Goal: Information Seeking & Learning: Learn about a topic

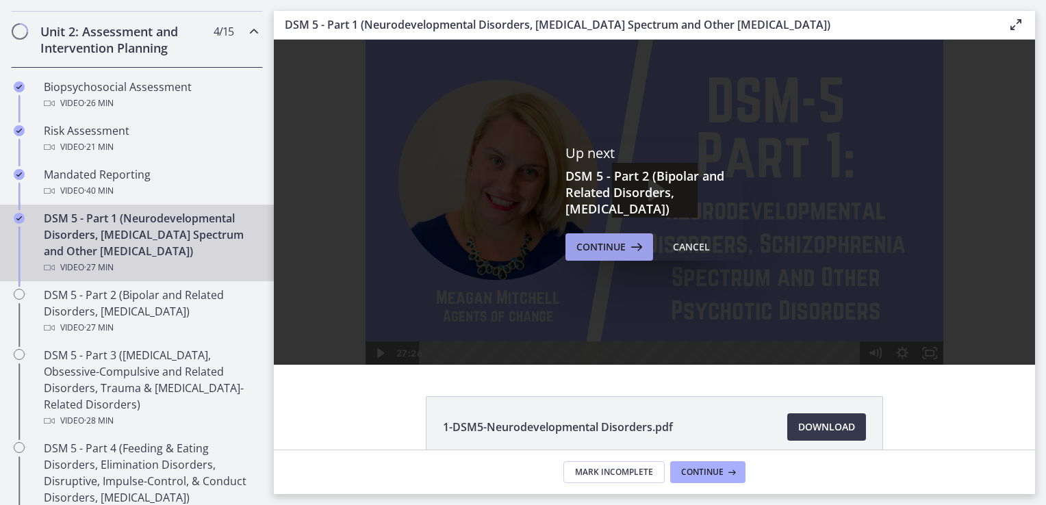
click at [602, 248] on span "Continue" at bounding box center [600, 247] width 49 height 16
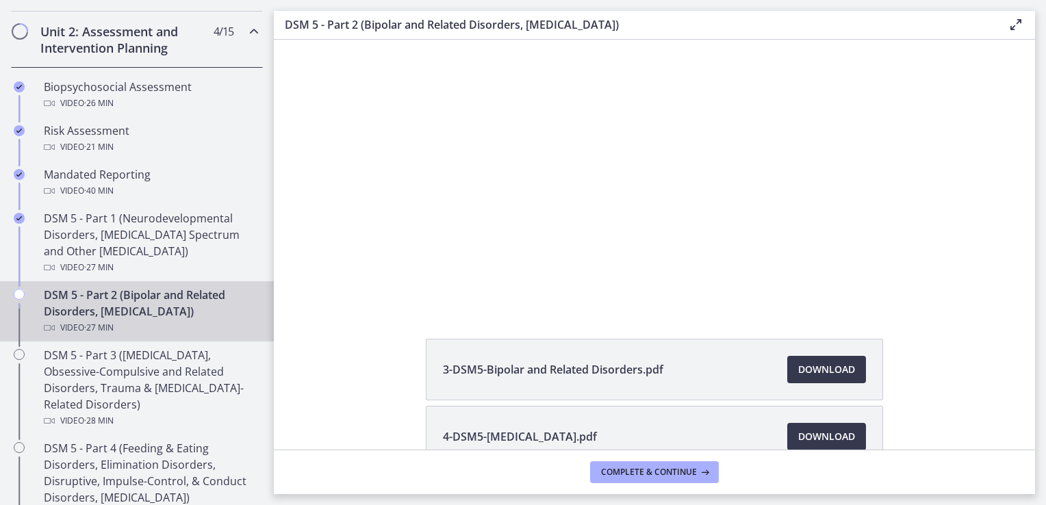
scroll to position [30, 0]
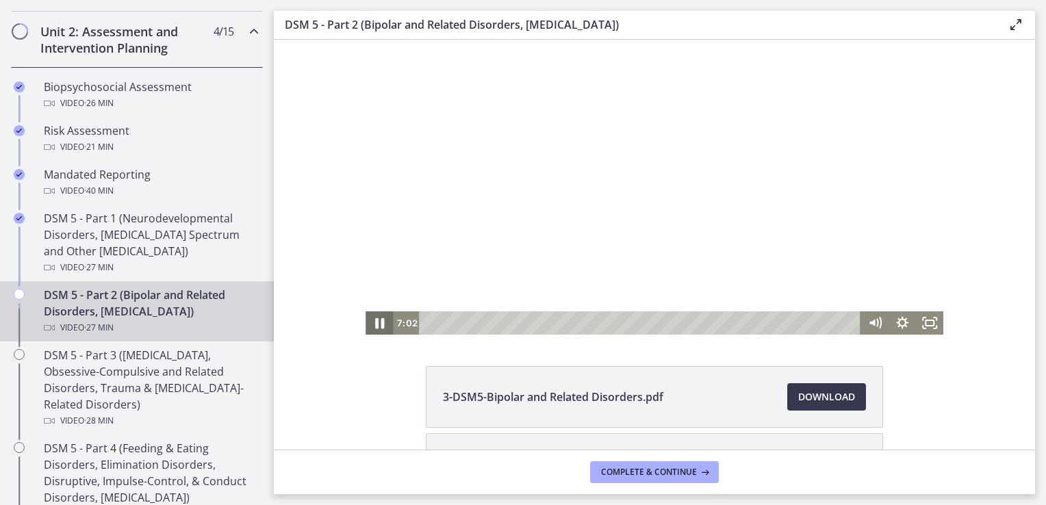
click at [375, 327] on icon "Pause" at bounding box center [379, 323] width 9 height 11
click at [376, 327] on icon "Play Video" at bounding box center [380, 323] width 8 height 12
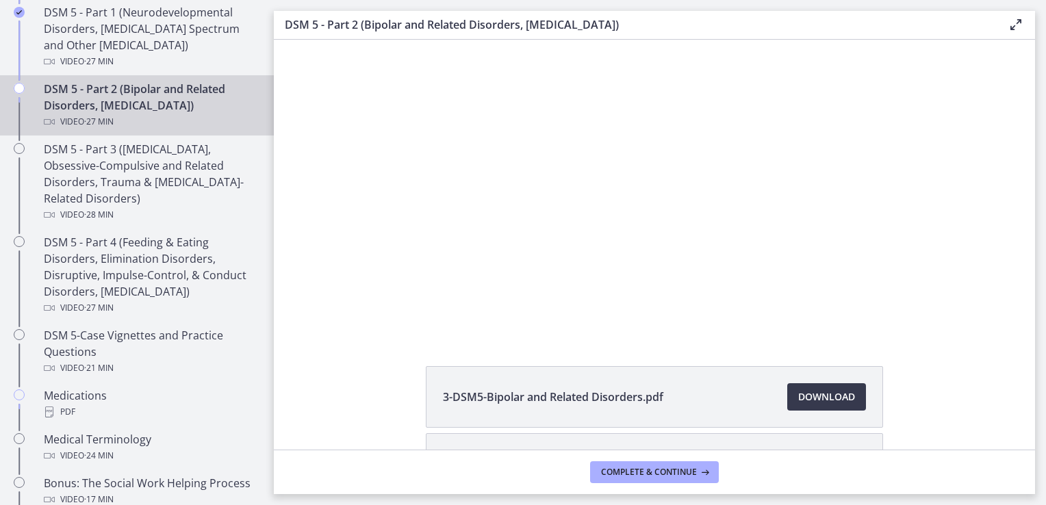
scroll to position [657, 0]
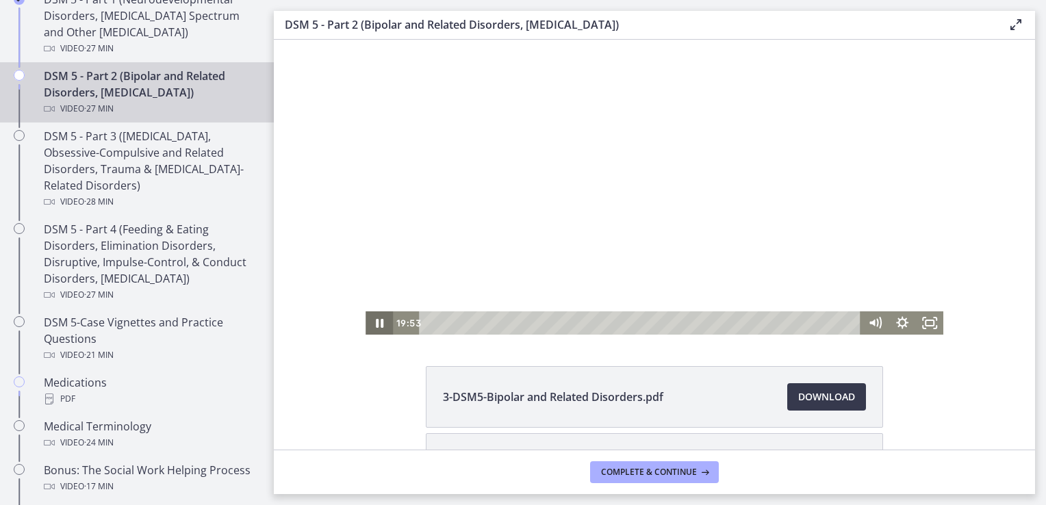
click at [365, 322] on icon "Pause" at bounding box center [378, 322] width 27 height 23
click at [364, 322] on icon "Play Video" at bounding box center [380, 323] width 33 height 28
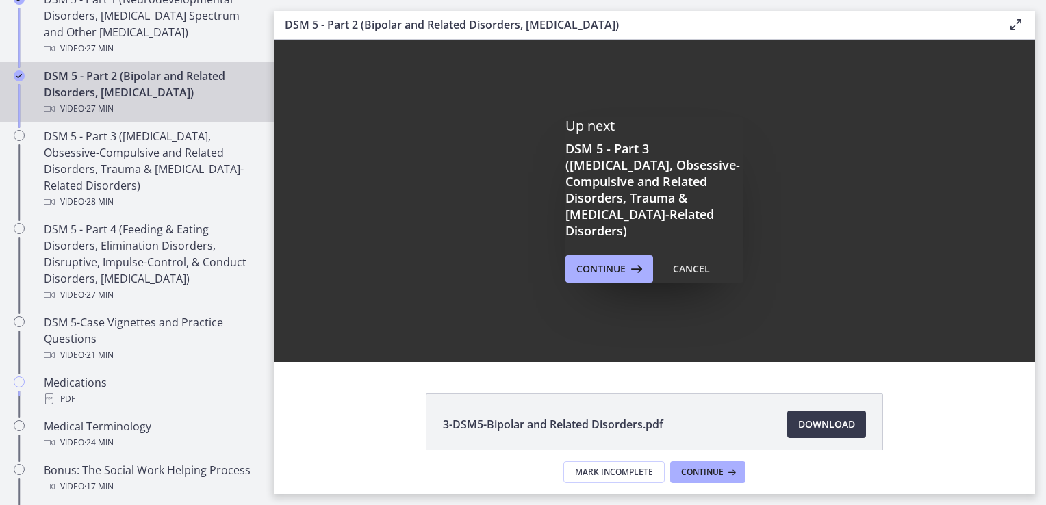
scroll to position [0, 0]
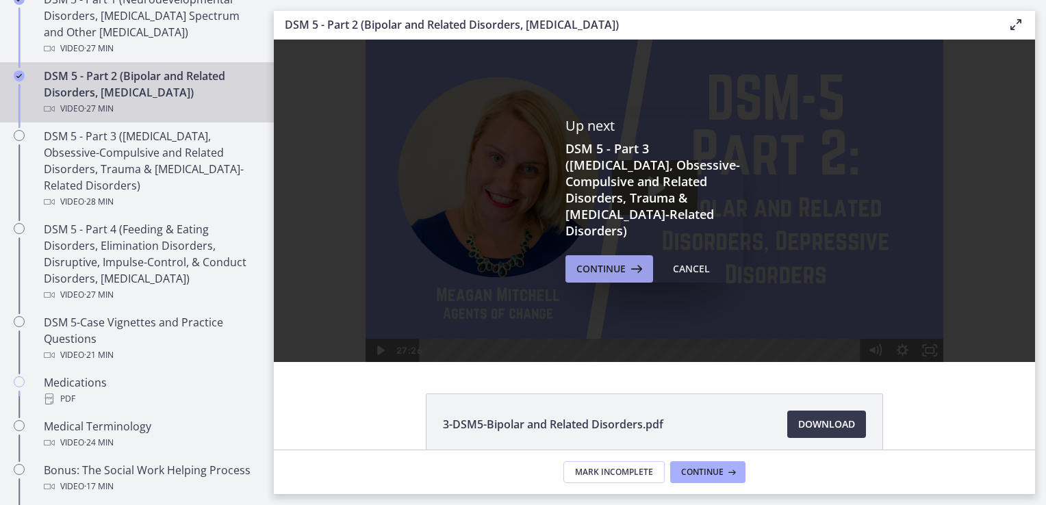
click at [582, 261] on span "Continue" at bounding box center [600, 269] width 49 height 16
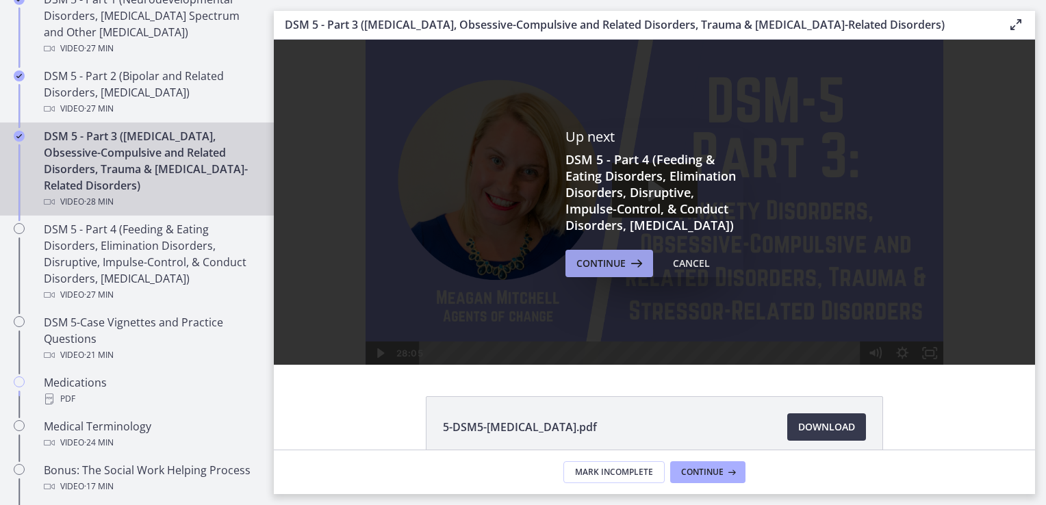
click at [615, 272] on span "Continue" at bounding box center [600, 263] width 49 height 16
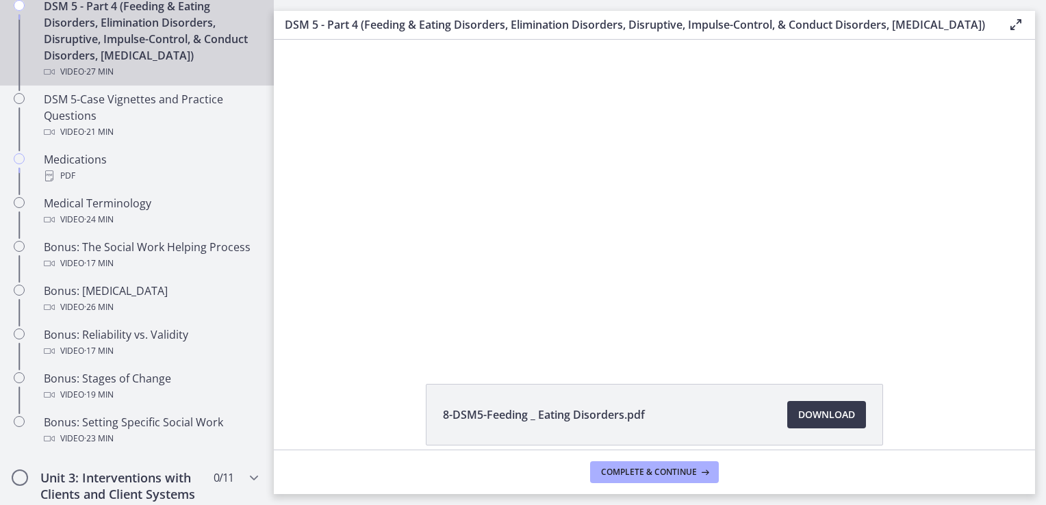
scroll to position [879, 0]
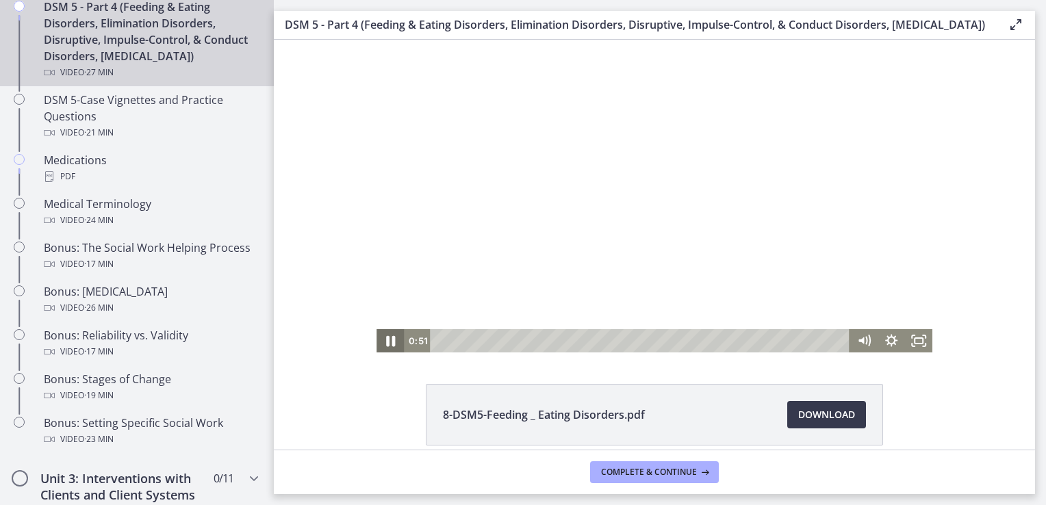
click at [388, 345] on icon "Pause" at bounding box center [390, 341] width 9 height 11
drag, startPoint x: 274, startPoint y: 40, endPoint x: 388, endPoint y: 345, distance: 325.9
click at [388, 345] on icon "Play Video" at bounding box center [391, 341] width 33 height 28
click at [386, 340] on icon "Pause" at bounding box center [390, 341] width 33 height 28
click at [387, 340] on icon "Play Video" at bounding box center [391, 341] width 8 height 12
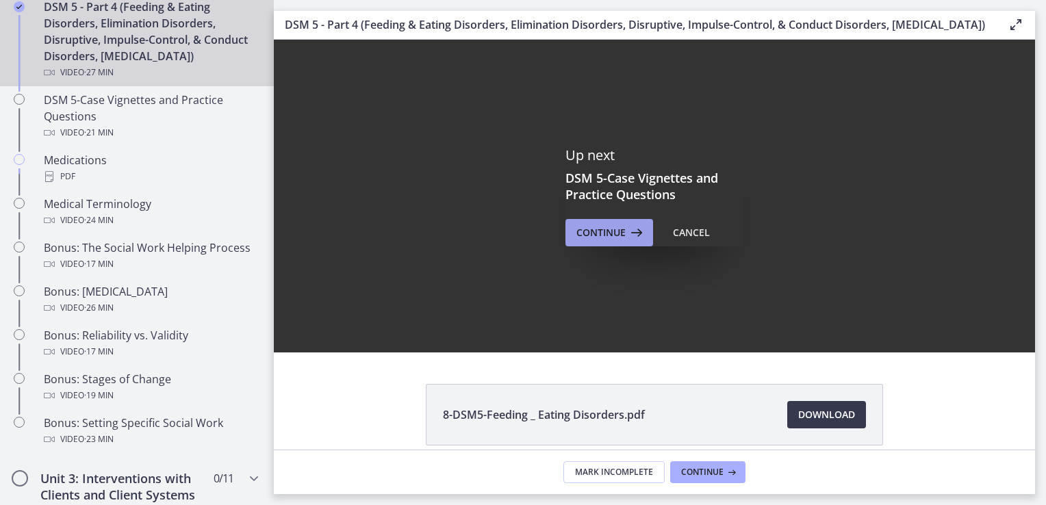
click at [616, 241] on span "Continue" at bounding box center [600, 232] width 49 height 16
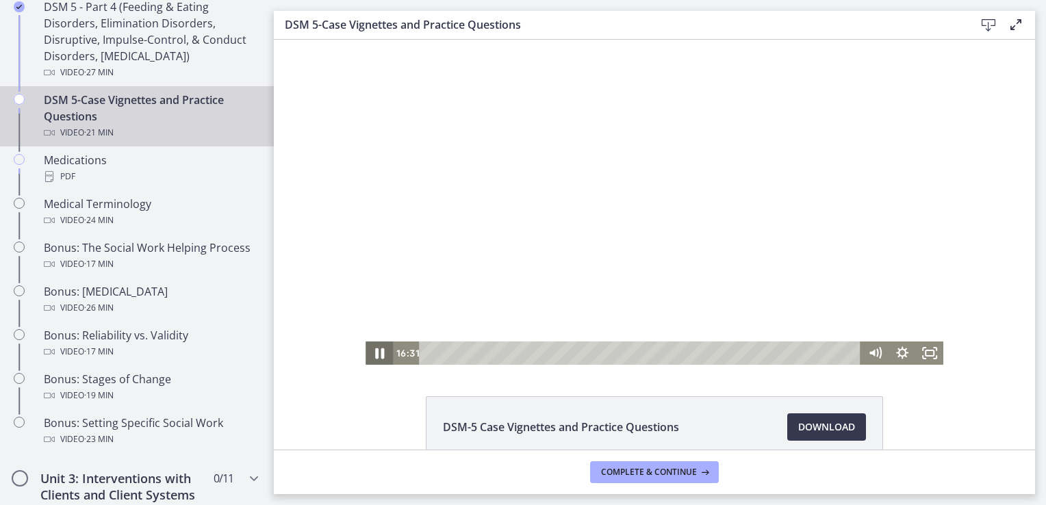
click at [372, 348] on icon "Pause" at bounding box center [379, 353] width 33 height 28
click at [372, 348] on icon "Play Video" at bounding box center [379, 352] width 27 height 23
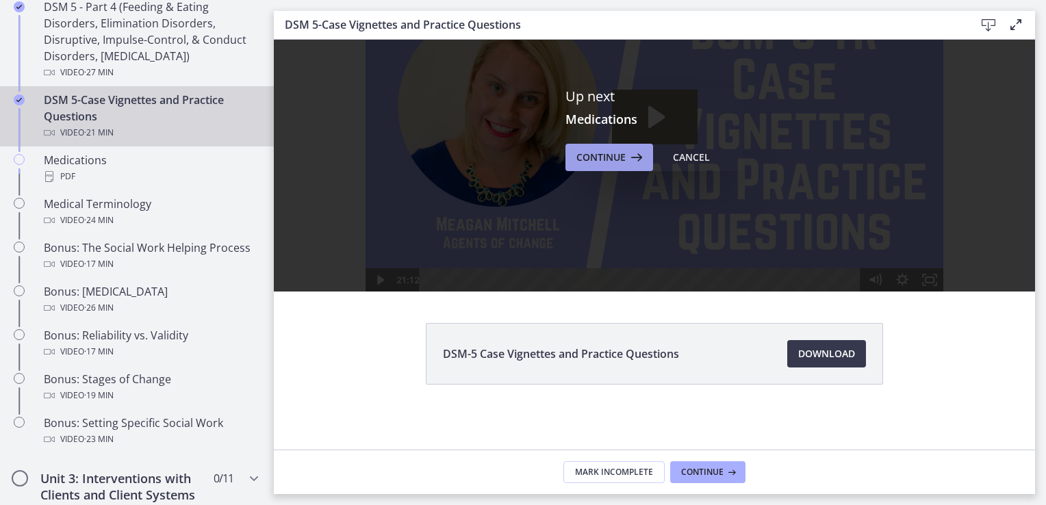
click at [606, 166] on button "Continue" at bounding box center [609, 157] width 88 height 27
